Goal: Feedback & Contribution: Leave review/rating

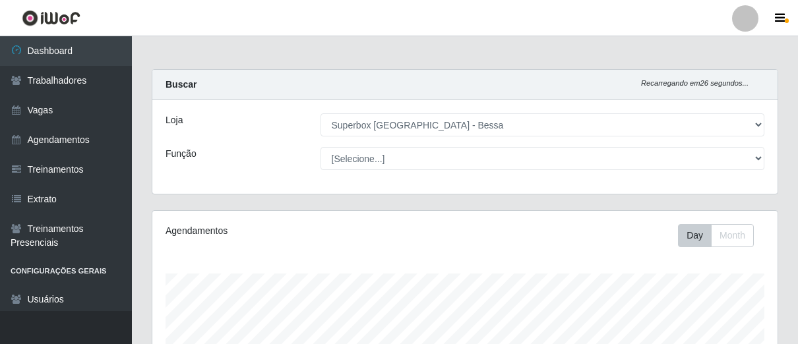
select select "206"
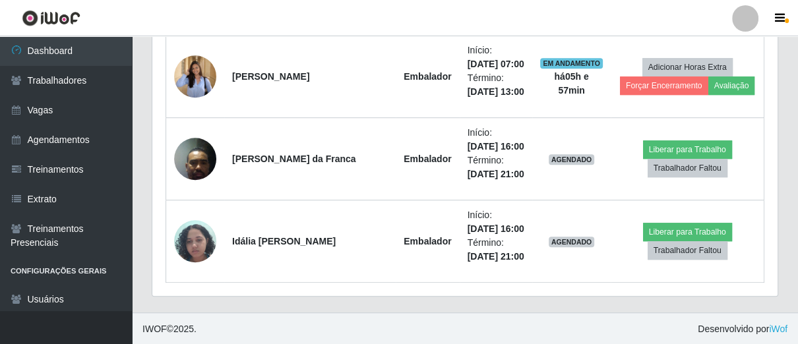
scroll to position [273, 624]
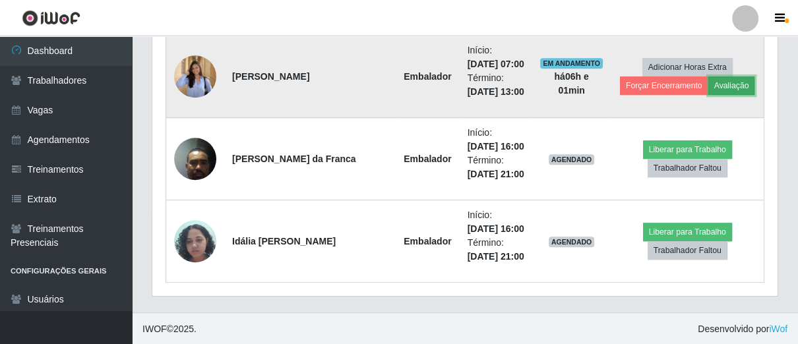
click at [718, 80] on button "Avaliação" at bounding box center [731, 85] width 47 height 18
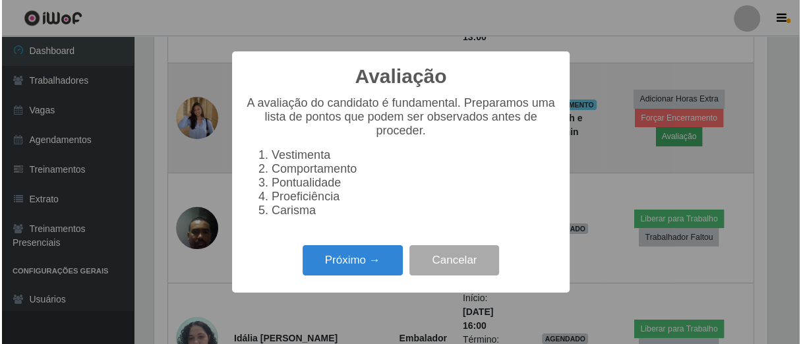
scroll to position [273, 617]
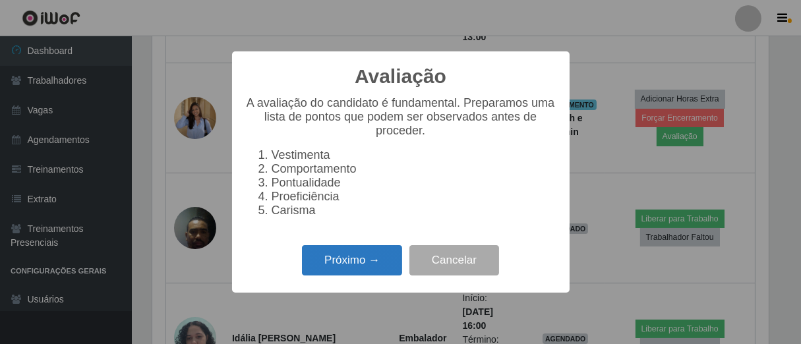
click at [395, 269] on button "Próximo →" at bounding box center [352, 260] width 100 height 31
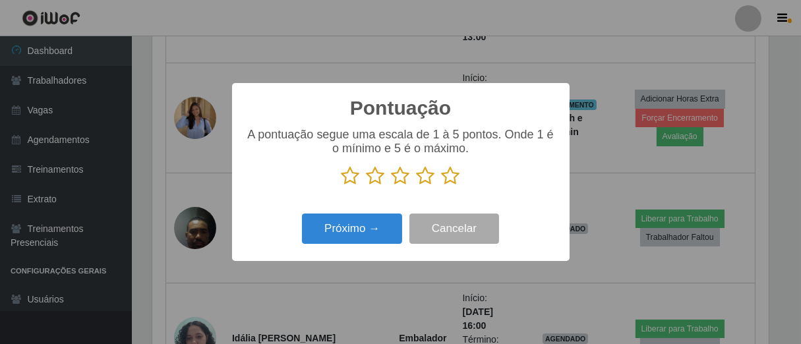
click at [454, 179] on icon at bounding box center [451, 176] width 18 height 20
click at [442, 186] on input "radio" at bounding box center [442, 186] width 0 height 0
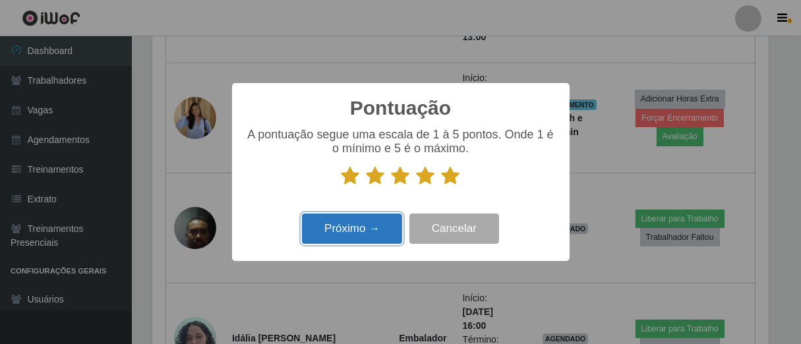
click at [370, 234] on button "Próximo →" at bounding box center [352, 229] width 100 height 31
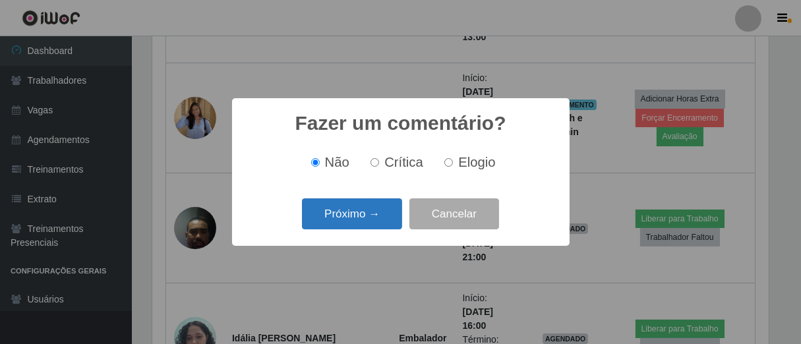
click at [381, 217] on button "Próximo →" at bounding box center [352, 213] width 100 height 31
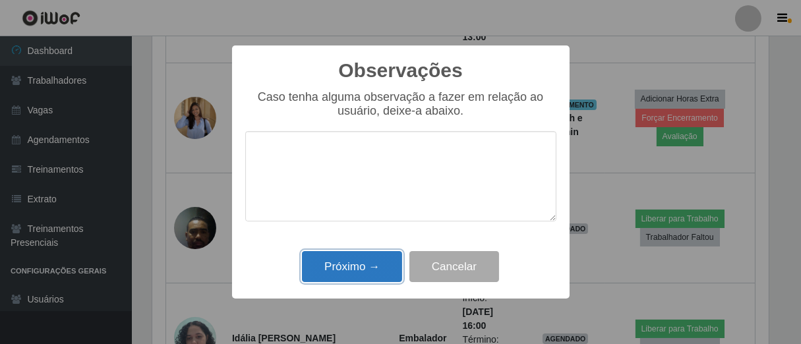
click at [372, 256] on button "Próximo →" at bounding box center [352, 266] width 100 height 31
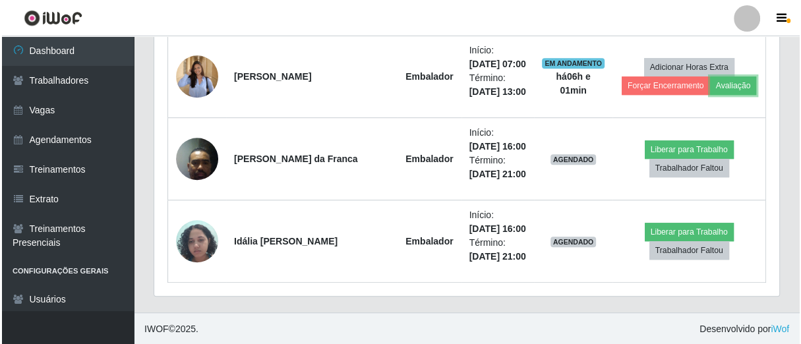
scroll to position [273, 624]
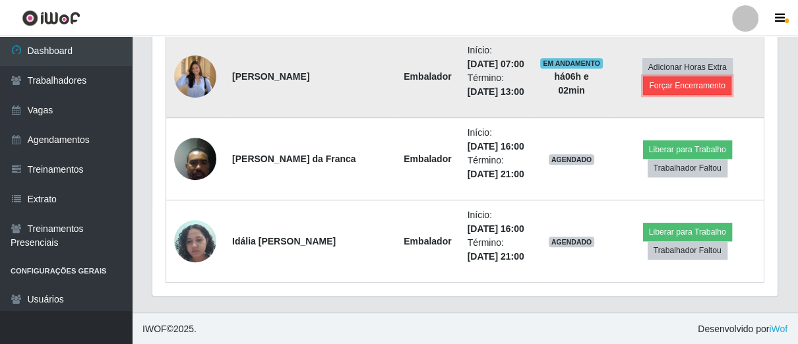
drag, startPoint x: 664, startPoint y: 79, endPoint x: 659, endPoint y: 86, distance: 8.0
click at [659, 86] on button "Forçar Encerramento" at bounding box center [687, 85] width 88 height 18
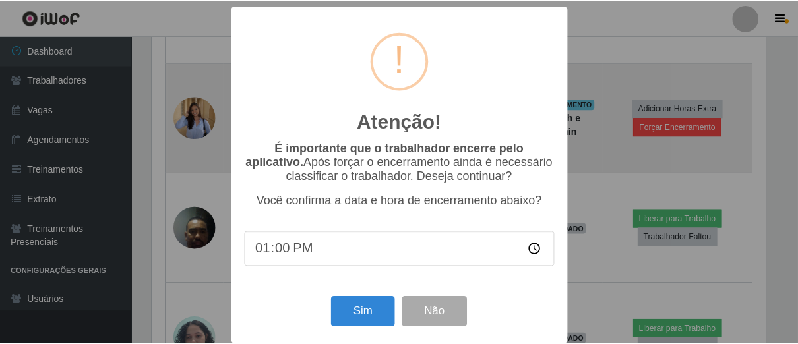
scroll to position [273, 617]
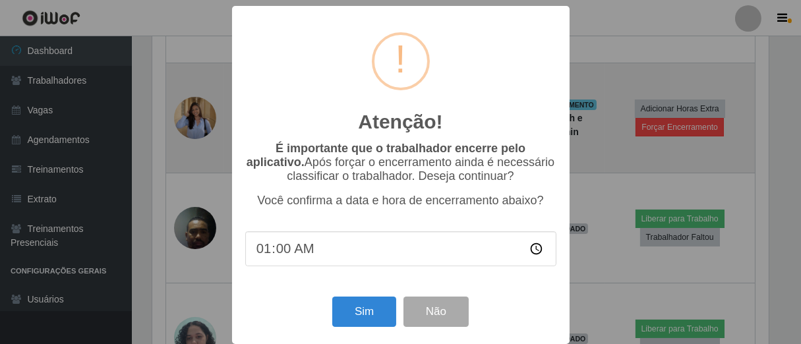
type input "13:00"
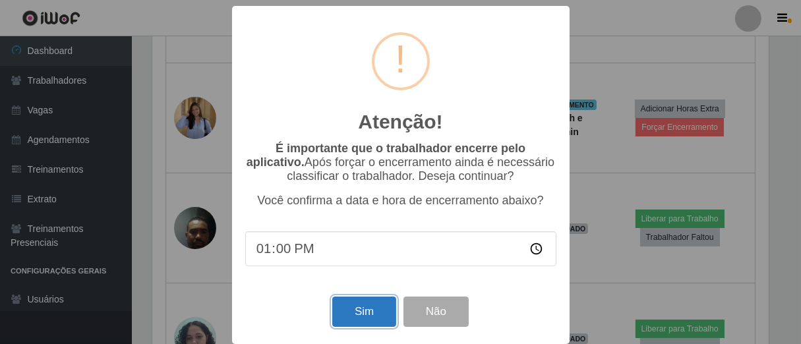
click at [353, 314] on button "Sim" at bounding box center [364, 312] width 64 height 31
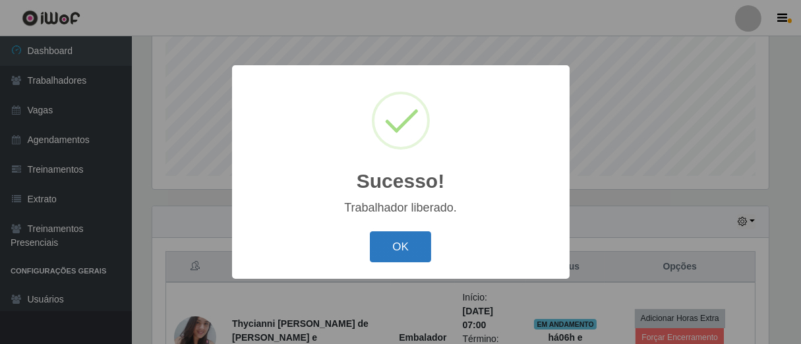
click at [396, 248] on button "OK" at bounding box center [400, 246] width 61 height 31
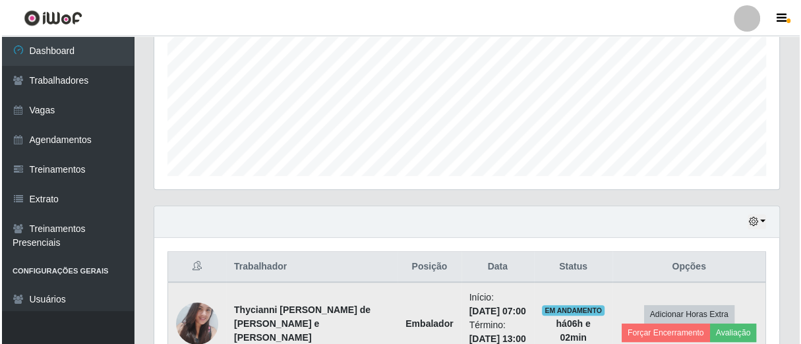
scroll to position [442, 0]
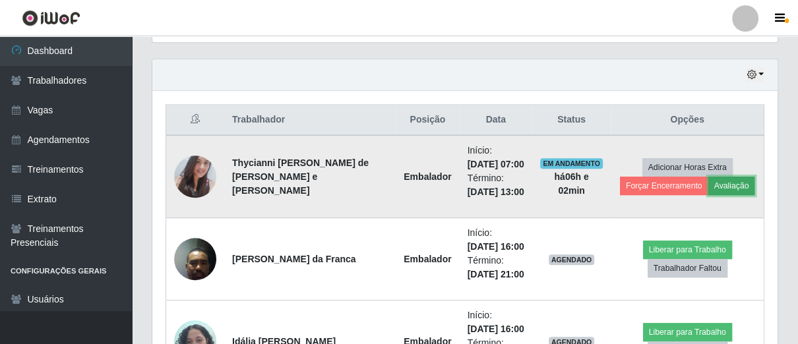
click at [726, 181] on button "Avaliação" at bounding box center [731, 186] width 47 height 18
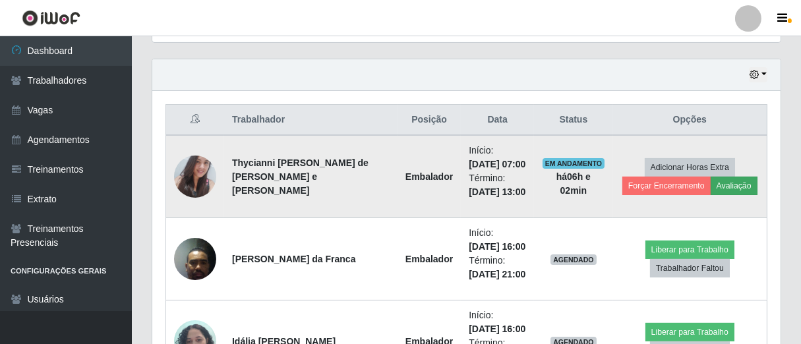
scroll to position [273, 617]
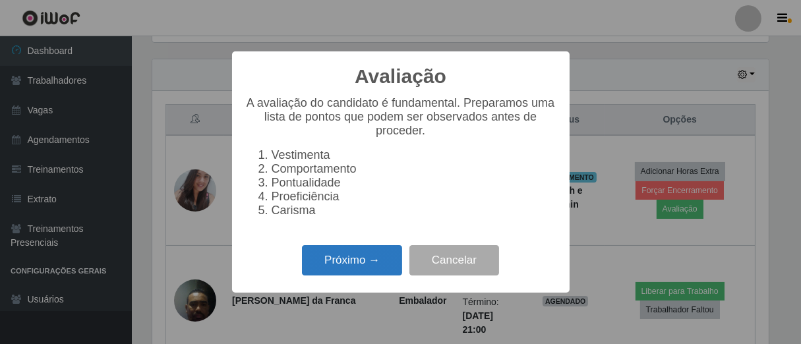
click at [397, 272] on button "Próximo →" at bounding box center [352, 260] width 100 height 31
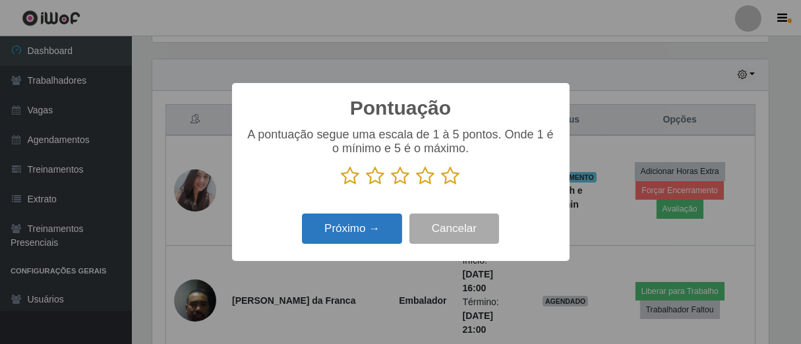
scroll to position [658861, 658519]
click at [450, 177] on icon at bounding box center [451, 176] width 18 height 20
click at [442, 186] on input "radio" at bounding box center [442, 186] width 0 height 0
click at [391, 226] on button "Próximo →" at bounding box center [352, 229] width 100 height 31
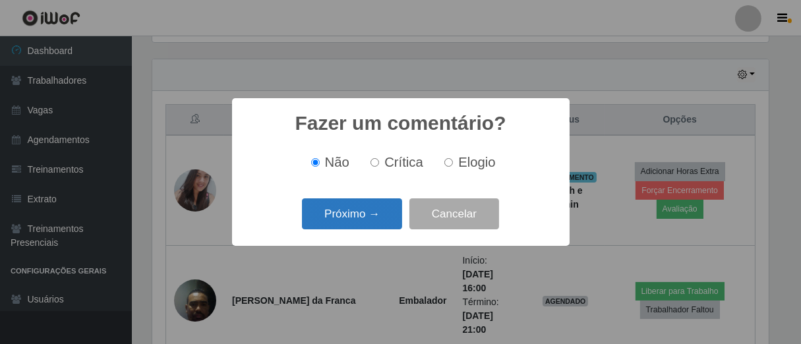
click at [392, 221] on button "Próximo →" at bounding box center [352, 213] width 100 height 31
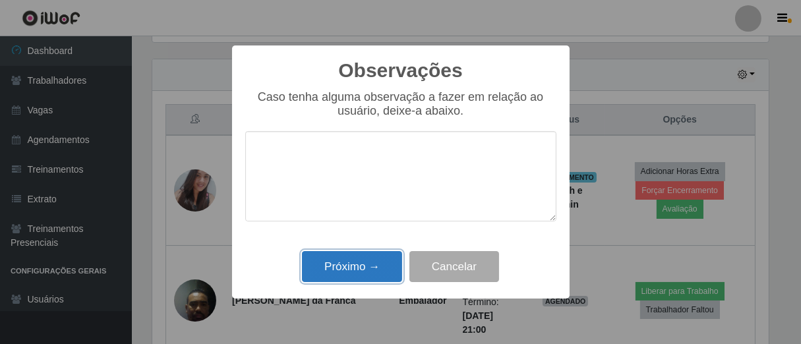
click at [379, 277] on button "Próximo →" at bounding box center [352, 266] width 100 height 31
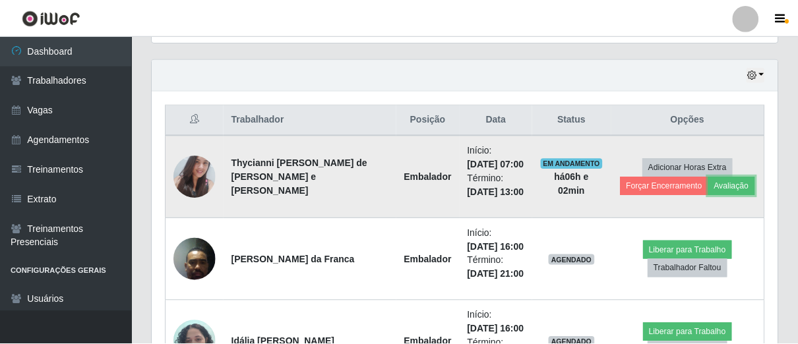
scroll to position [273, 624]
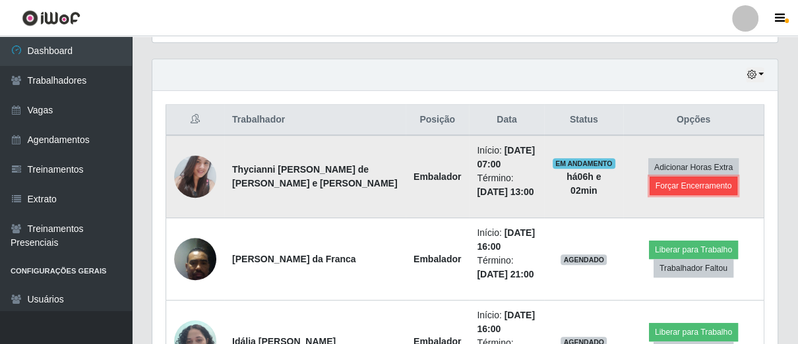
click at [671, 183] on button "Forçar Encerramento" at bounding box center [693, 186] width 88 height 18
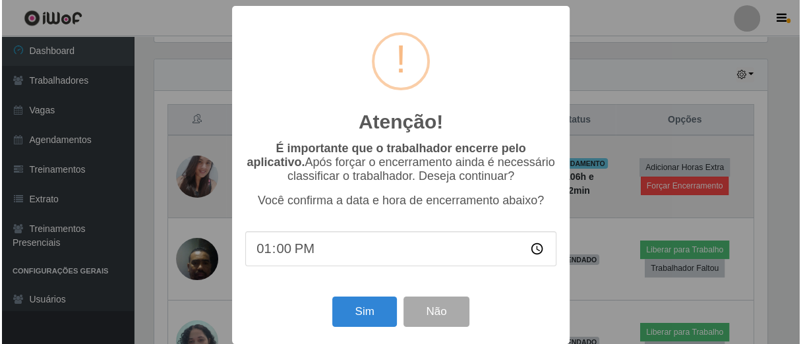
scroll to position [273, 617]
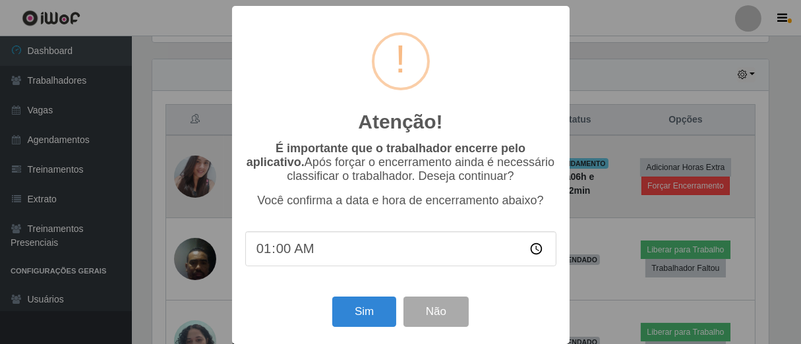
type input "13:00"
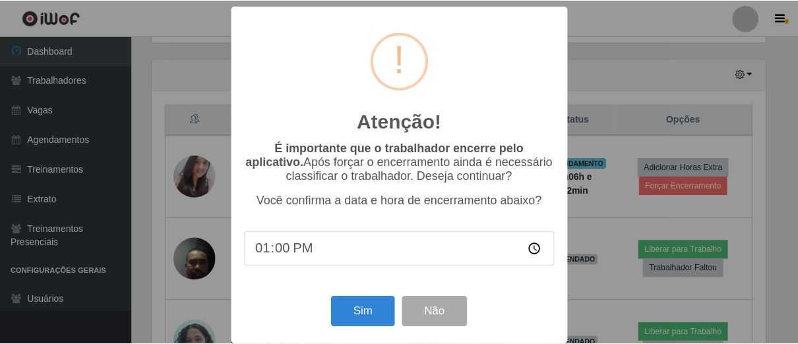
scroll to position [15, 0]
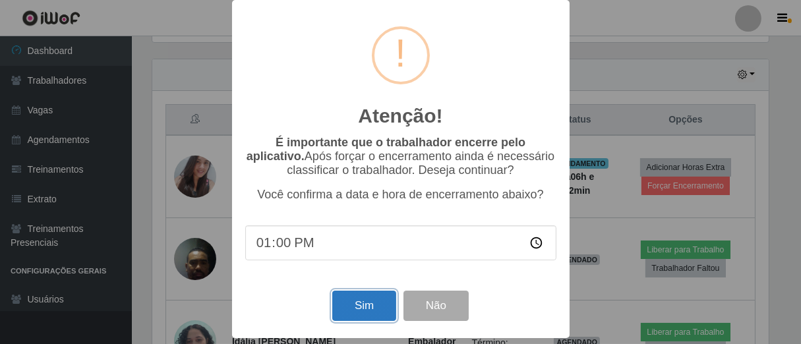
click at [365, 300] on button "Sim" at bounding box center [364, 306] width 64 height 31
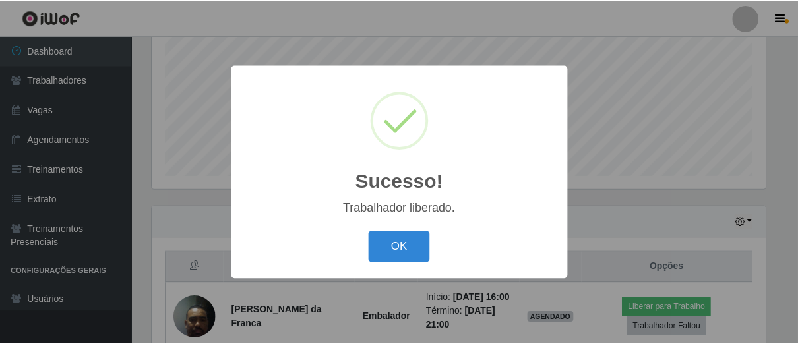
scroll to position [273, 617]
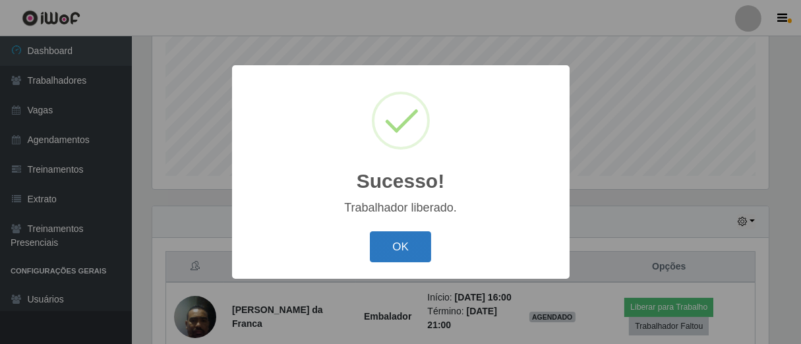
click at [390, 256] on button "OK" at bounding box center [400, 246] width 61 height 31
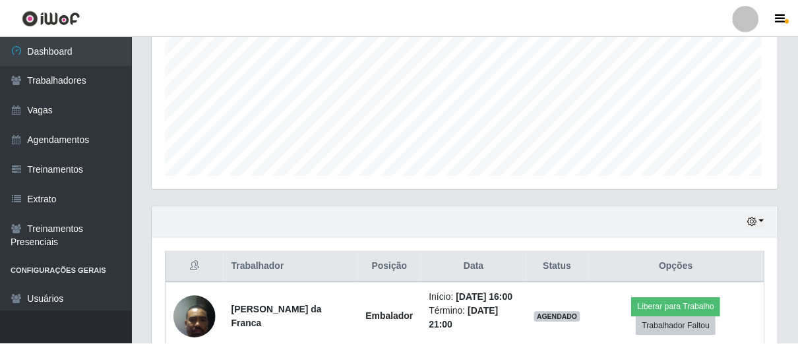
scroll to position [273, 624]
